Goal: Book appointment/travel/reservation

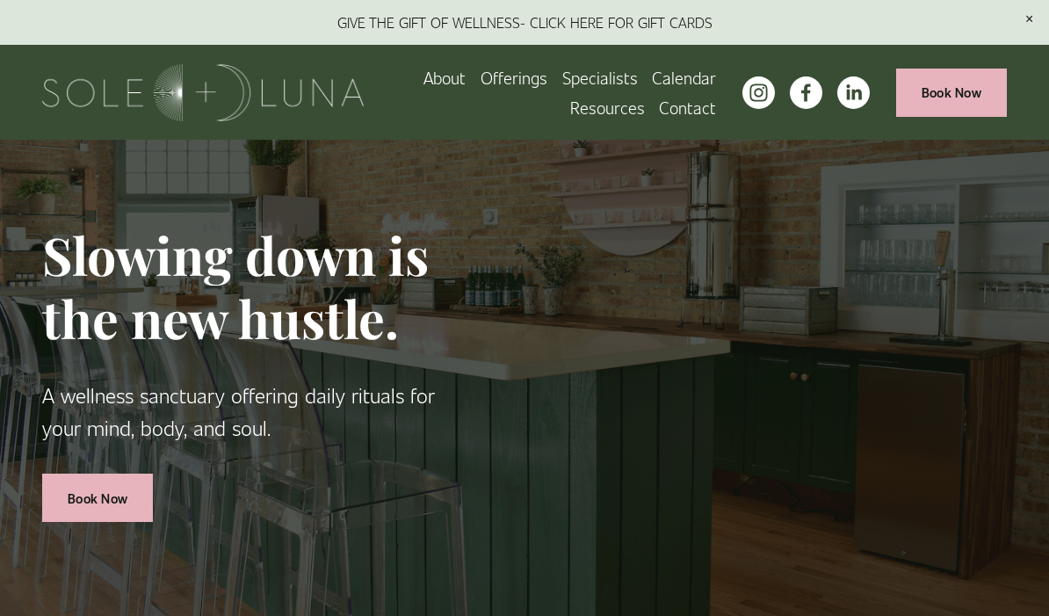
click at [0, 0] on span "Wellness Experiences" at bounding box center [0, 0] width 0 height 0
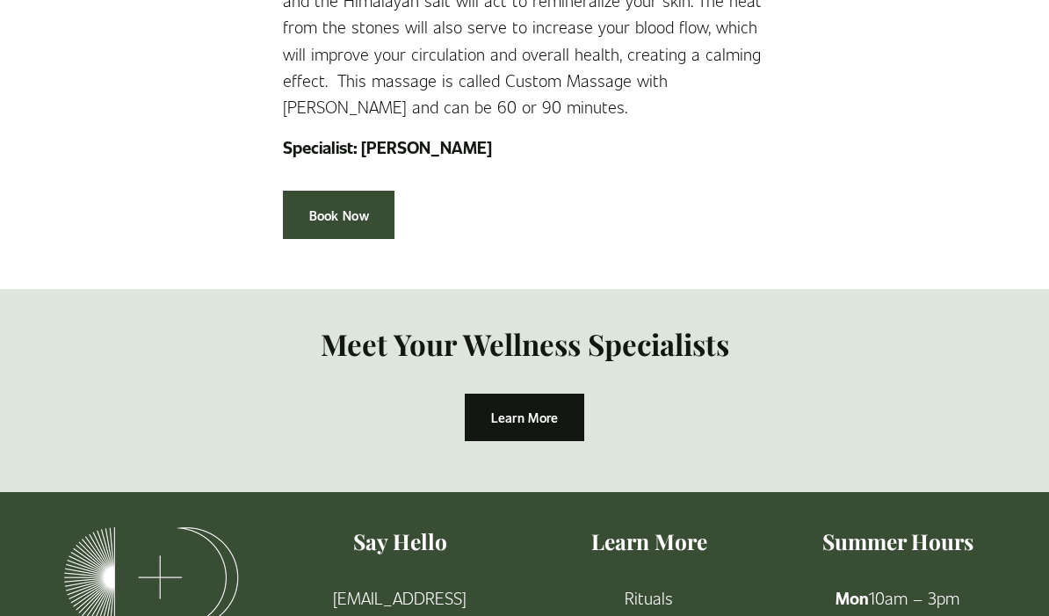
scroll to position [3851, 0]
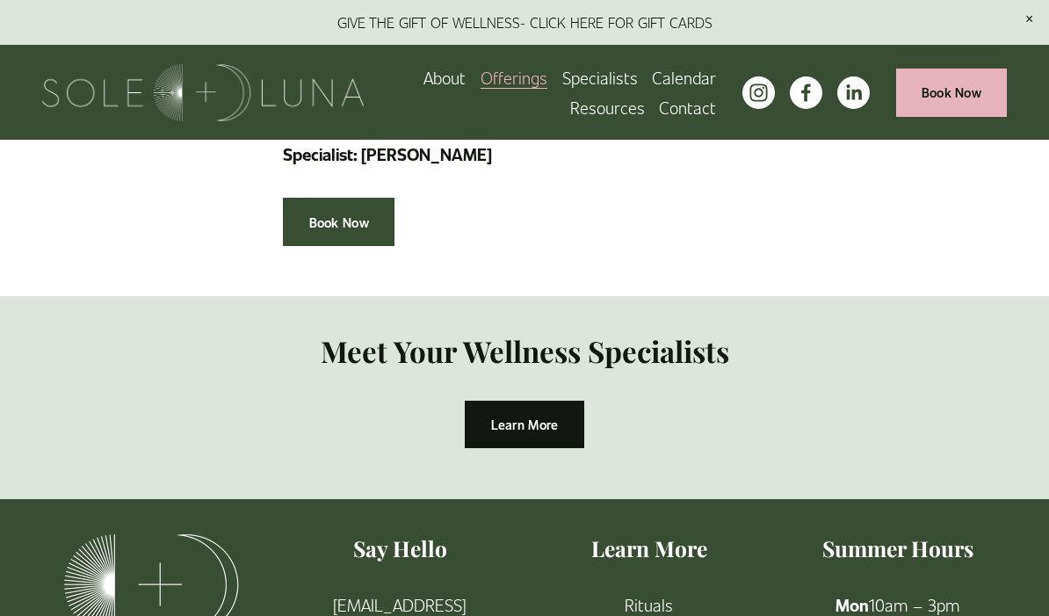
click at [524, 422] on link "Learn More" at bounding box center [524, 425] width 119 height 48
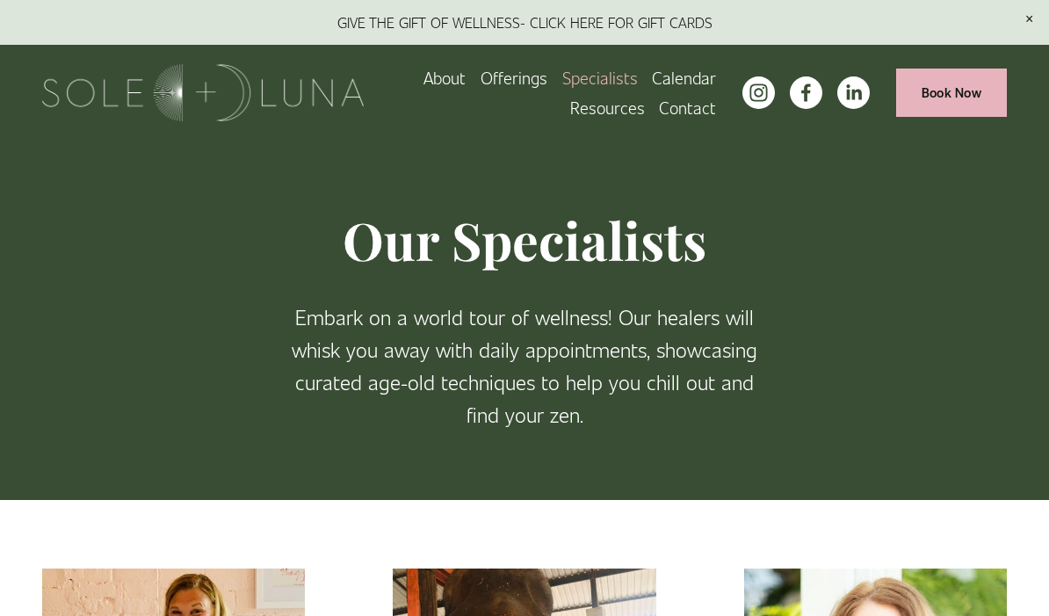
click at [679, 84] on link "Calendar" at bounding box center [684, 77] width 64 height 30
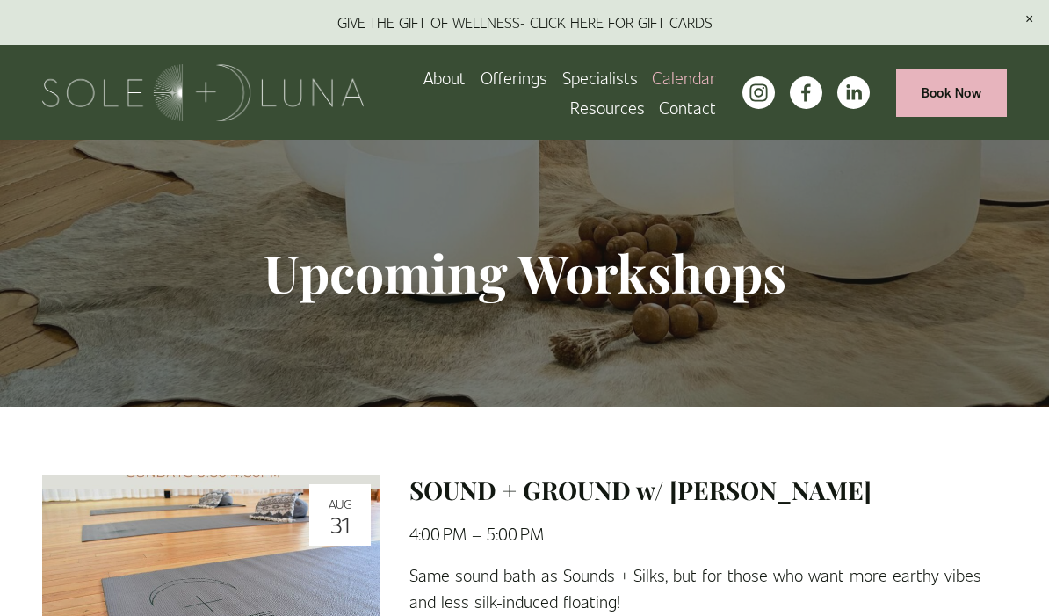
click at [967, 98] on link "Book Now" at bounding box center [952, 93] width 112 height 48
